Goal: Navigation & Orientation: Find specific page/section

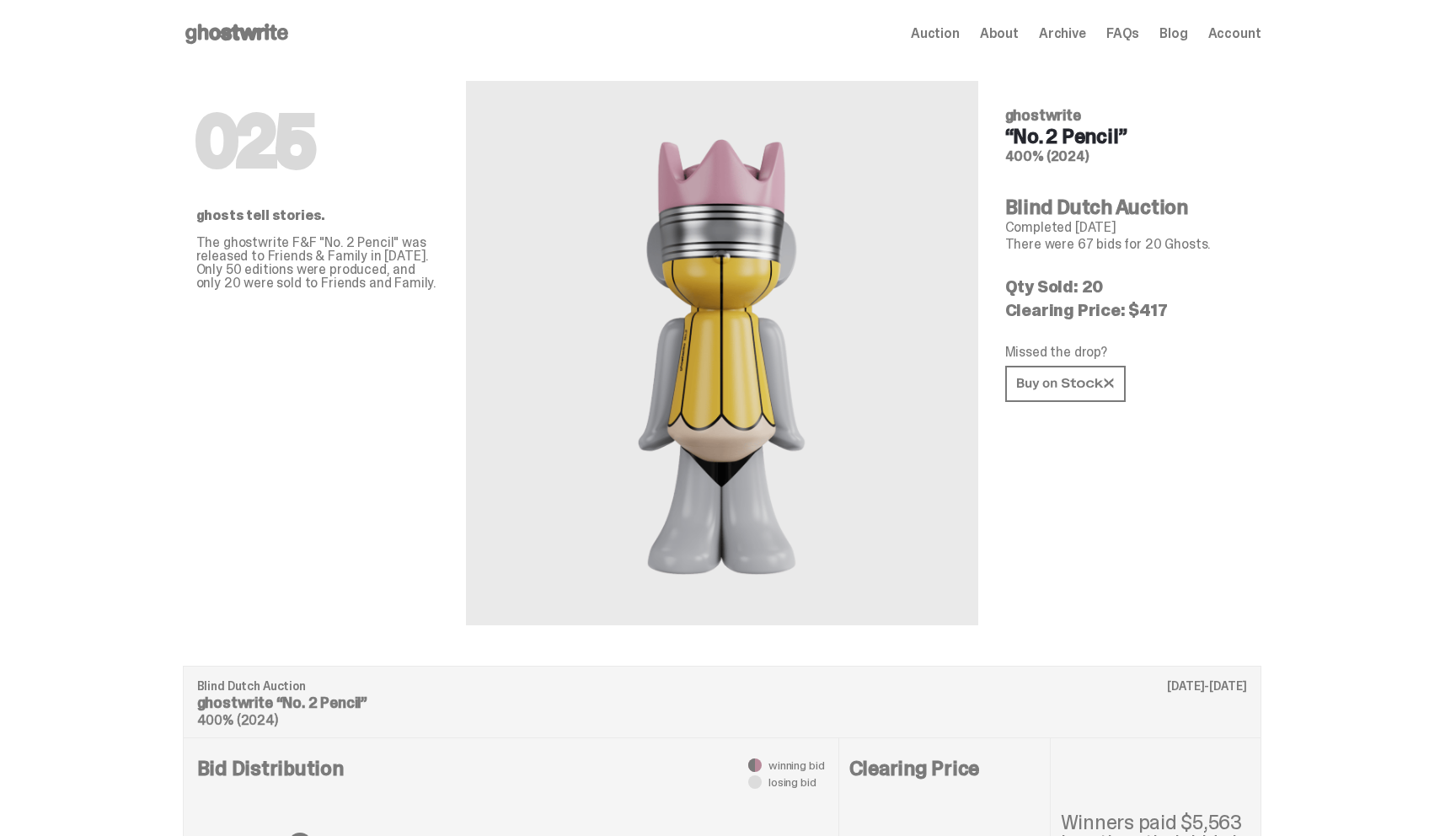
click at [248, 32] on use at bounding box center [237, 33] width 103 height 21
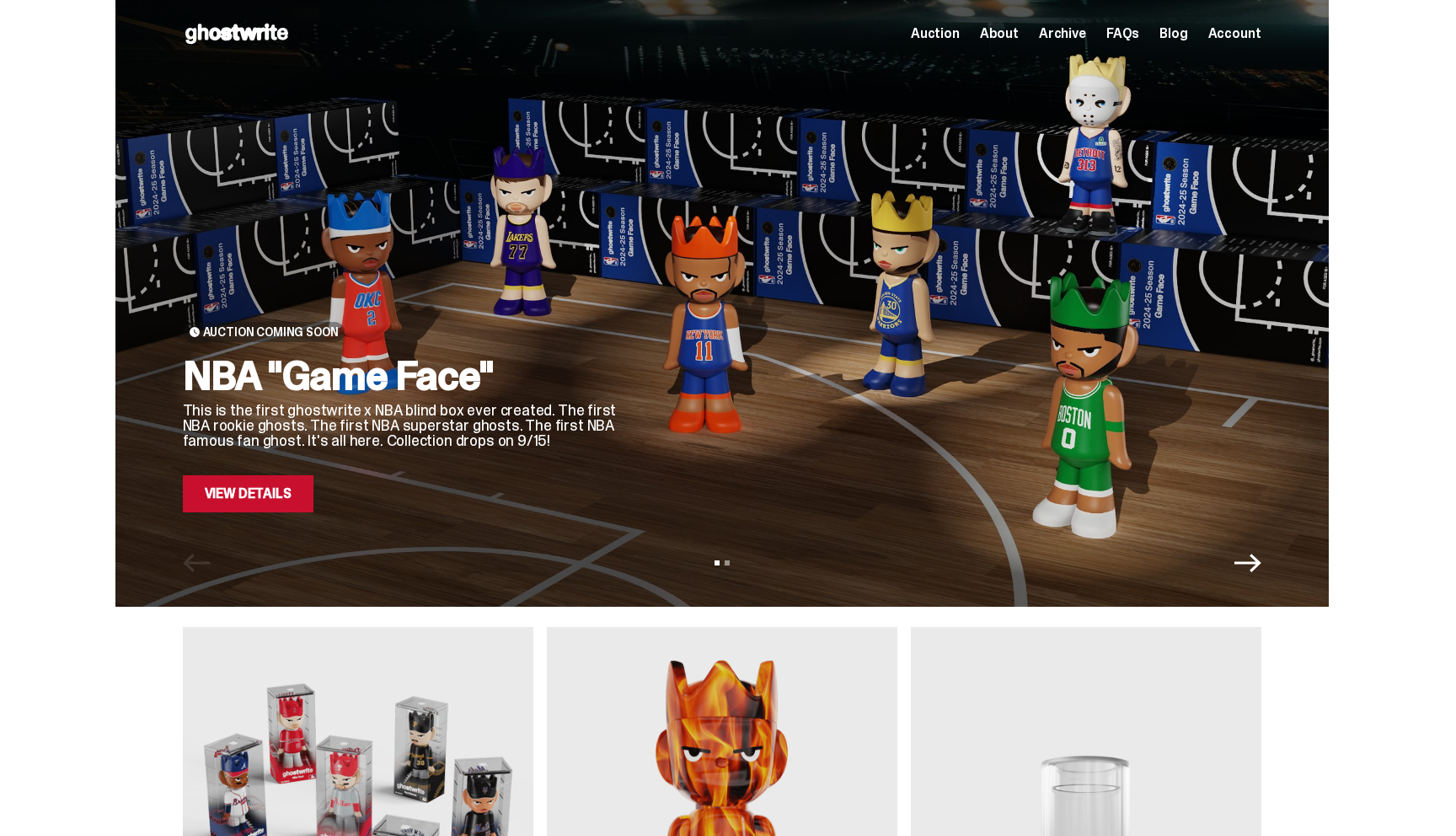
click at [1072, 34] on span "Archive" at bounding box center [1062, 33] width 48 height 13
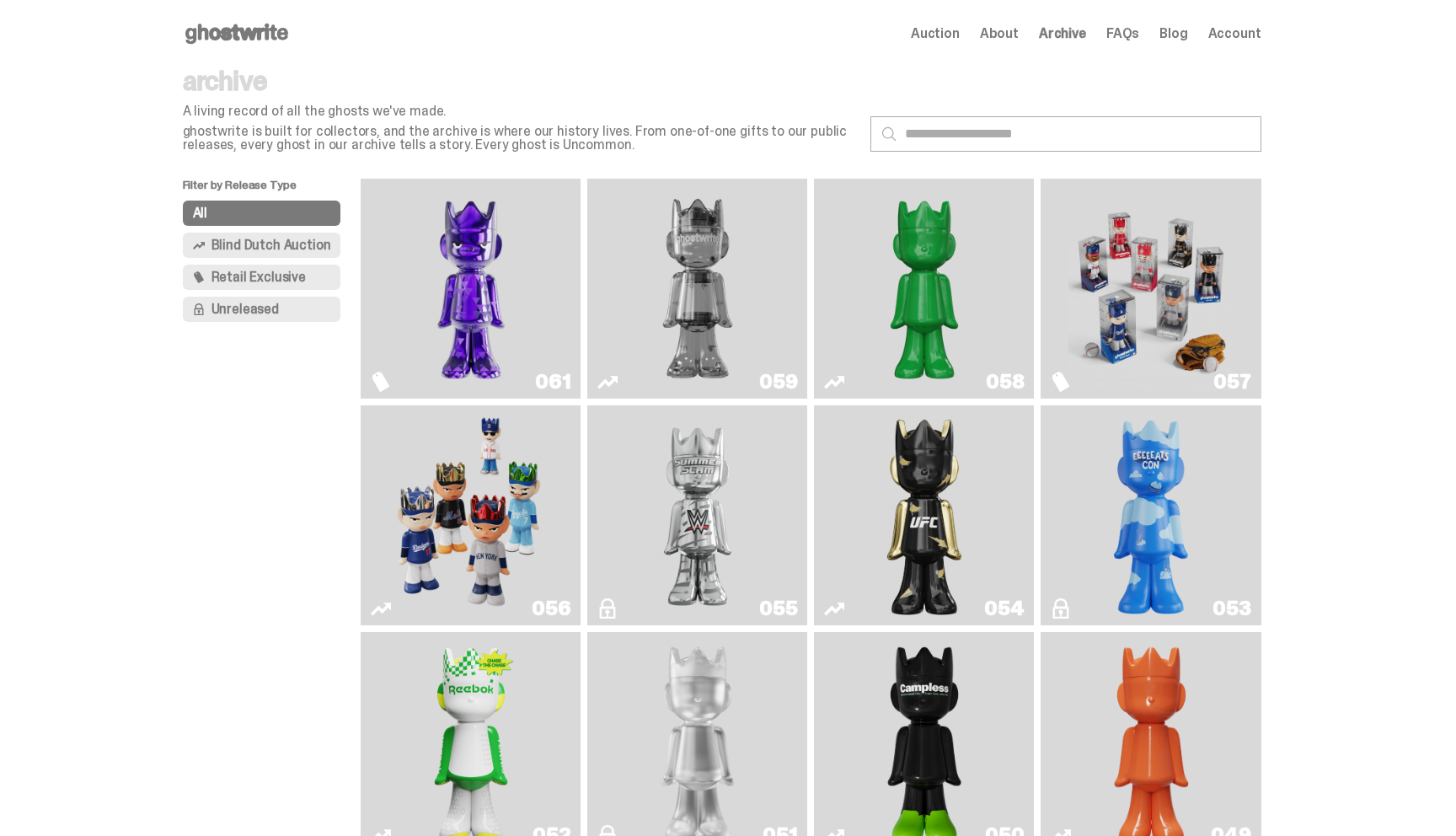
click at [948, 31] on span "Auction" at bounding box center [935, 33] width 48 height 13
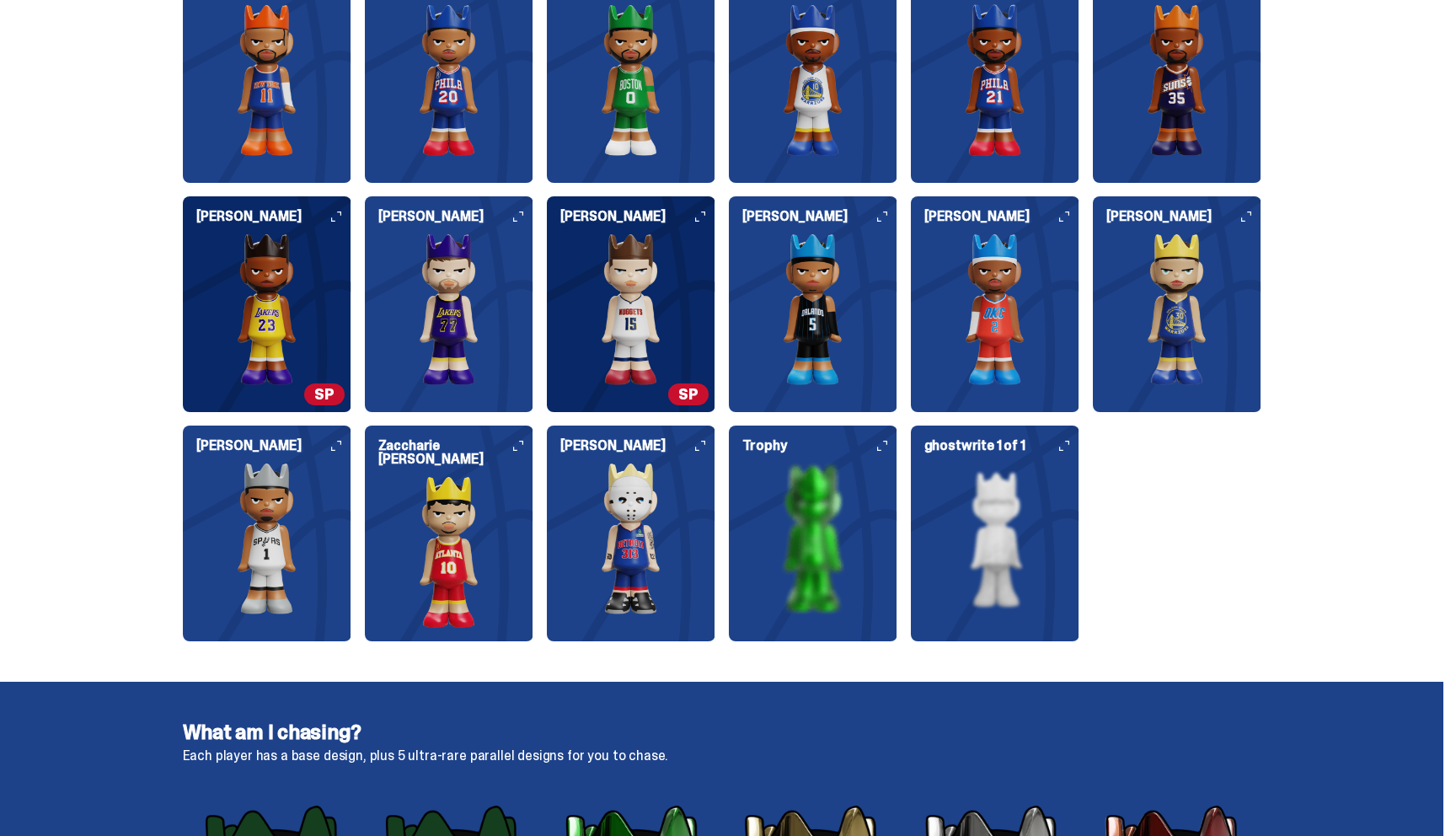
scroll to position [2108, 0]
